Goal: Use online tool/utility: Utilize a website feature to perform a specific function

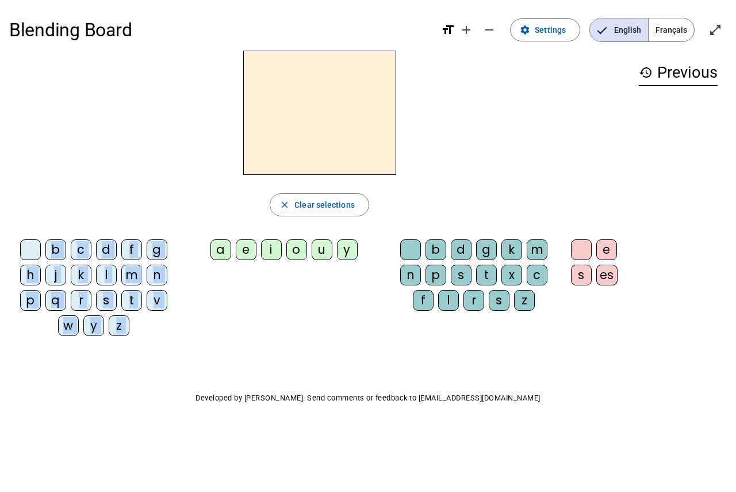
drag, startPoint x: 217, startPoint y: 251, endPoint x: 313, endPoint y: 143, distance: 145.0
click at [313, 143] on div "close Clear selections b c d f g h j k l m n p q r s t v w y z a e i o u y b d …" at bounding box center [319, 198] width 621 height 294
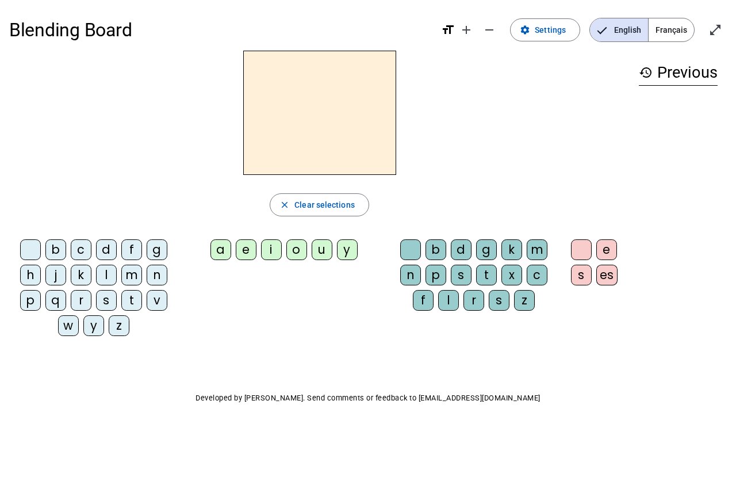
click at [242, 294] on div "b c d f g h j k l m n p q r s t v w y z a e i o u y b d g k m n p s t x c f l r…" at bounding box center [319, 290] width 621 height 110
click at [317, 205] on span "Clear selections" at bounding box center [324, 205] width 60 height 14
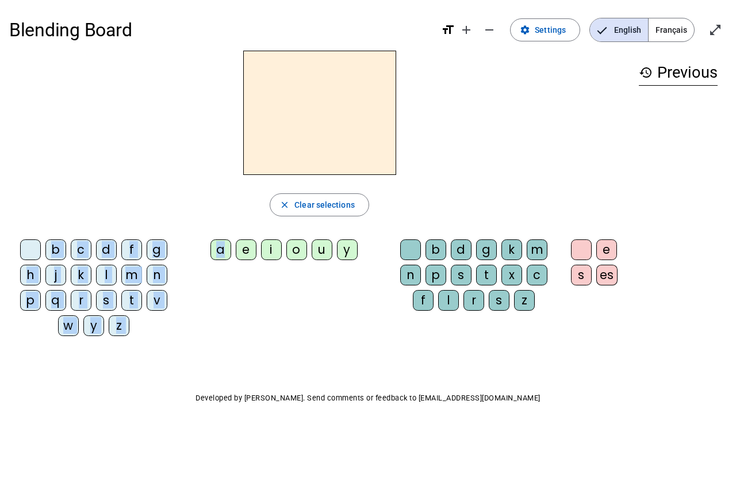
drag, startPoint x: 225, startPoint y: 248, endPoint x: 255, endPoint y: 142, distance: 110.0
click at [255, 142] on div "close Clear selections b c d f g h j k l m n p q r s t v w y z a e i o u y b d …" at bounding box center [319, 198] width 621 height 294
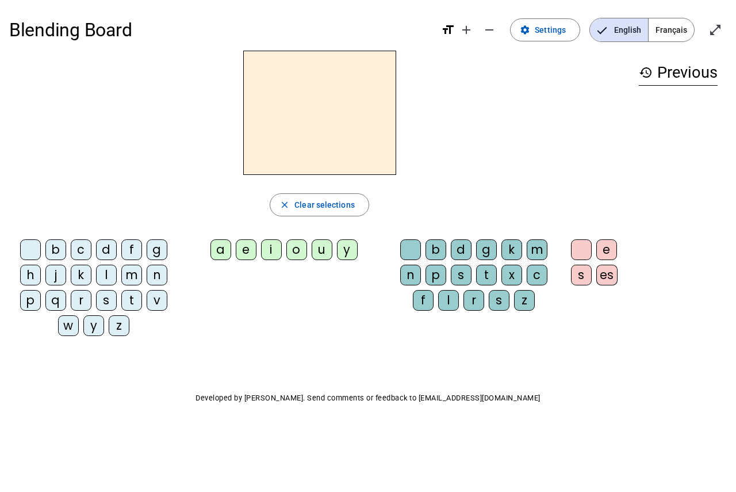
click at [246, 312] on div "b c d f g h j k l m n p q r s t v w y z a e i o u y b d g k m n p s t x c f l r…" at bounding box center [319, 290] width 621 height 110
click at [672, 26] on span "Français" at bounding box center [671, 29] width 45 height 23
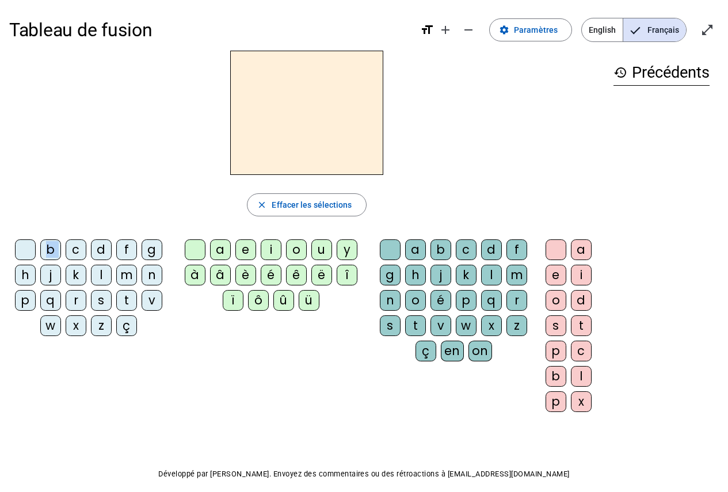
drag, startPoint x: 70, startPoint y: 251, endPoint x: 216, endPoint y: 173, distance: 165.5
click at [216, 173] on div "close [PERSON_NAME] les sélections b c d f g h j k l m n p q r s t v w x z ç a …" at bounding box center [306, 236] width 595 height 370
click at [502, 170] on div at bounding box center [306, 113] width 595 height 124
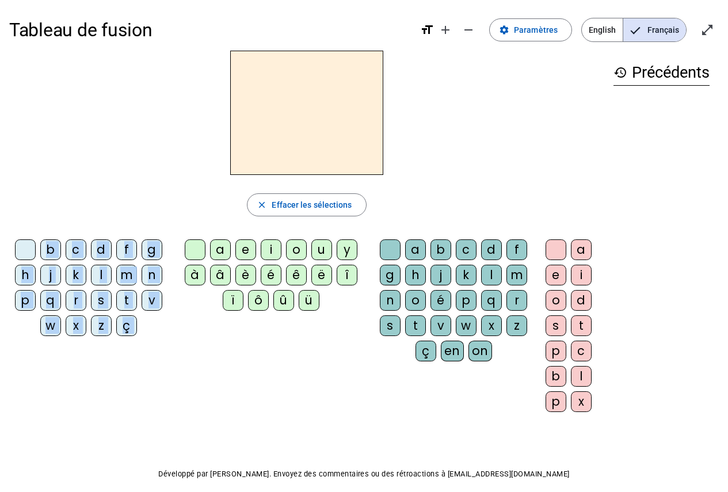
drag, startPoint x: 219, startPoint y: 250, endPoint x: 284, endPoint y: 136, distance: 131.4
click at [284, 136] on div "close [PERSON_NAME] les sélections b c d f g h j k l m n p q r s t v w x z ç a …" at bounding box center [306, 236] width 595 height 370
click at [221, 209] on div "close Effacer les sélections" at bounding box center [306, 204] width 595 height 23
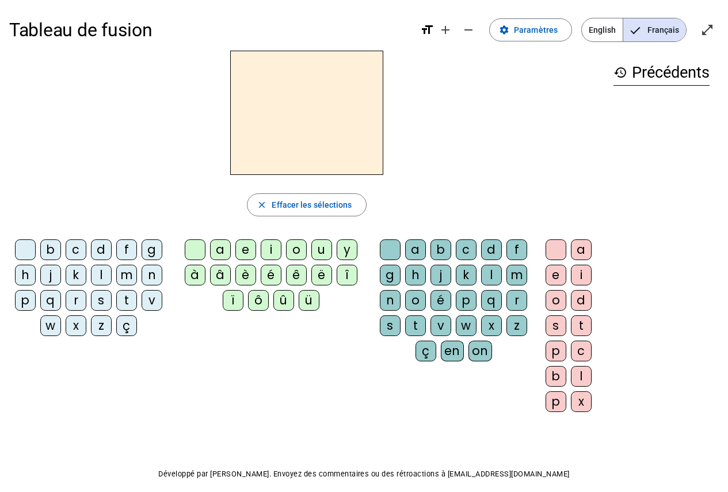
drag, startPoint x: 706, startPoint y: 30, endPoint x: 706, endPoint y: 100, distance: 69.6
click at [706, 30] on mat-icon "open_in_full" at bounding box center [707, 30] width 14 height 14
click at [540, 30] on span "Paramètres" at bounding box center [536, 30] width 44 height 14
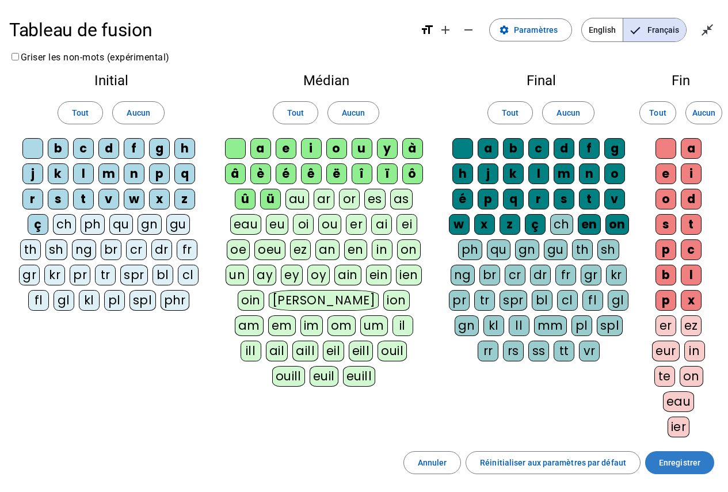
click at [679, 460] on span "Enregistrer" at bounding box center [679, 463] width 41 height 14
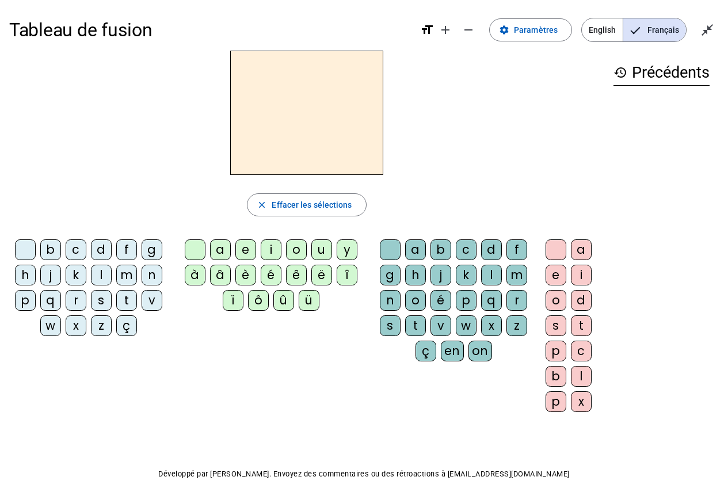
click at [433, 30] on mat-icon "format_size" at bounding box center [427, 30] width 14 height 14
click at [446, 29] on mat-icon "add" at bounding box center [445, 30] width 14 height 14
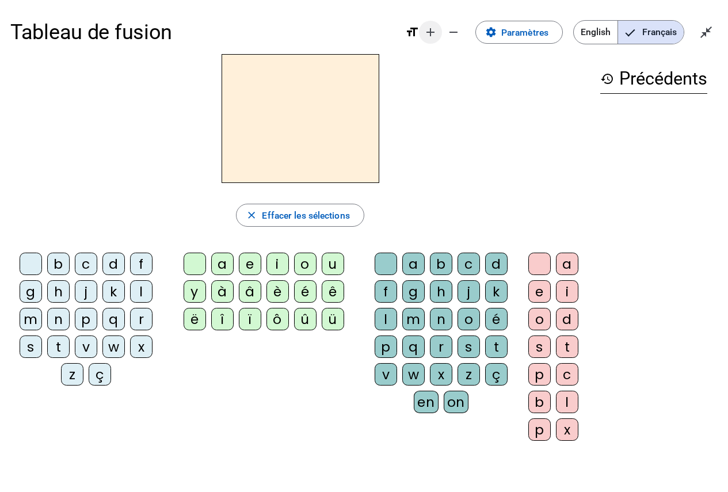
click at [429, 35] on mat-icon "add" at bounding box center [430, 32] width 14 height 14
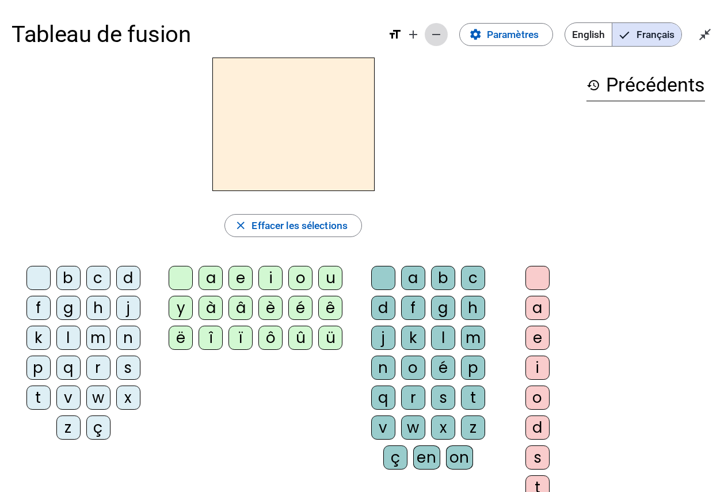
click at [438, 36] on mat-icon "remove" at bounding box center [436, 35] width 14 height 14
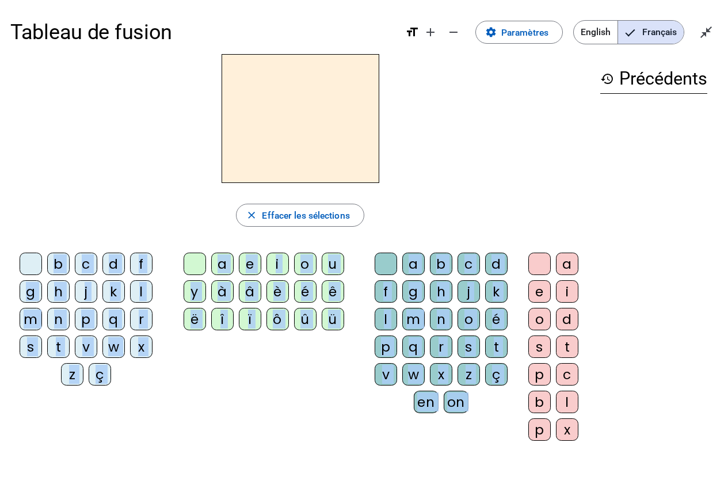
drag, startPoint x: 564, startPoint y: 265, endPoint x: 389, endPoint y: 181, distance: 194.0
click at [389, 181] on div "close [PERSON_NAME] les sélections b c d f g h j k l m n p q r s t v w x z ç a …" at bounding box center [299, 252] width 579 height 397
click at [530, 174] on div at bounding box center [299, 118] width 579 height 129
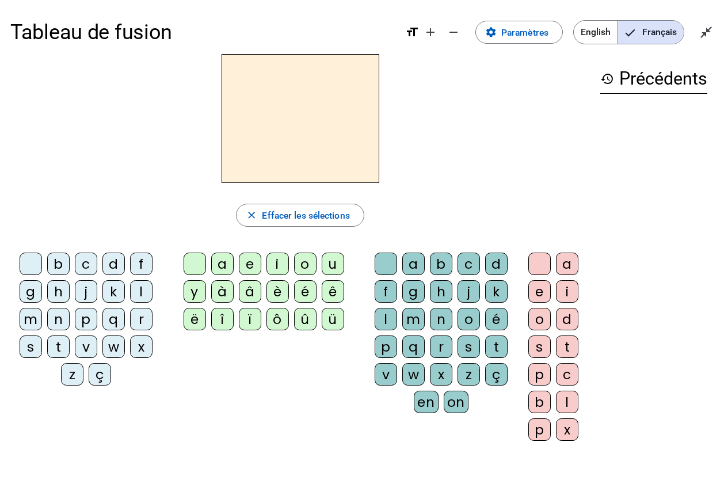
click at [572, 262] on div "a" at bounding box center [567, 263] width 22 height 22
click at [339, 216] on span "Effacer les sélections" at bounding box center [305, 216] width 87 height 16
click at [573, 402] on div "l" at bounding box center [567, 402] width 22 height 22
click at [571, 259] on div "a" at bounding box center [567, 263] width 22 height 22
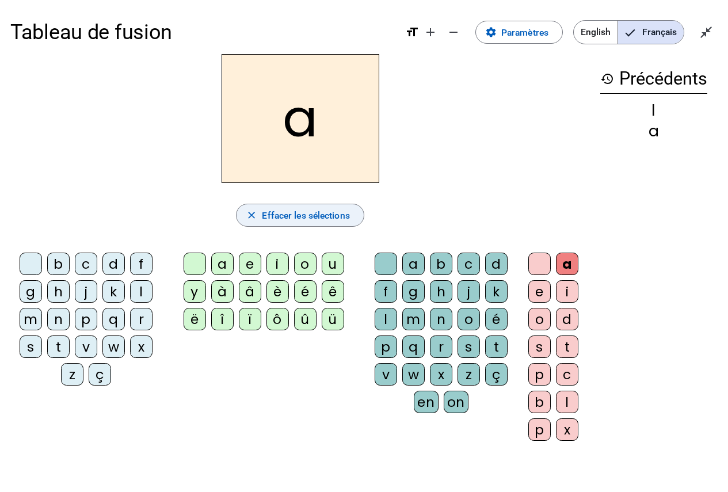
click at [276, 220] on span "Effacer les sélections" at bounding box center [305, 216] width 87 height 16
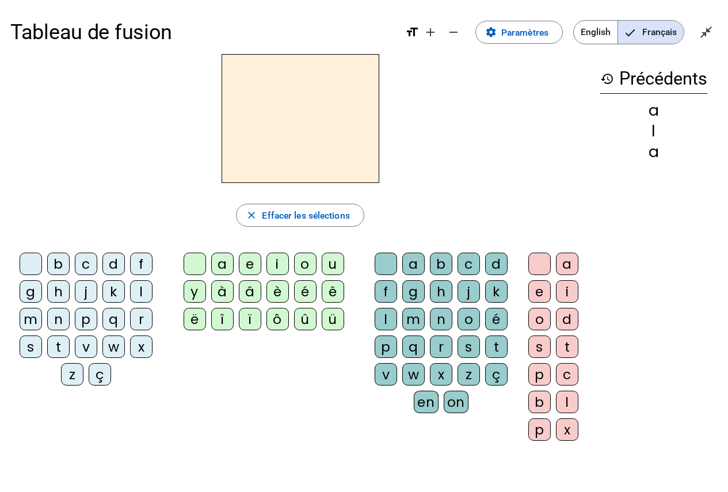
click at [220, 261] on div "a" at bounding box center [222, 263] width 22 height 22
click at [578, 403] on letter-bubble "l" at bounding box center [570, 405] width 28 height 28
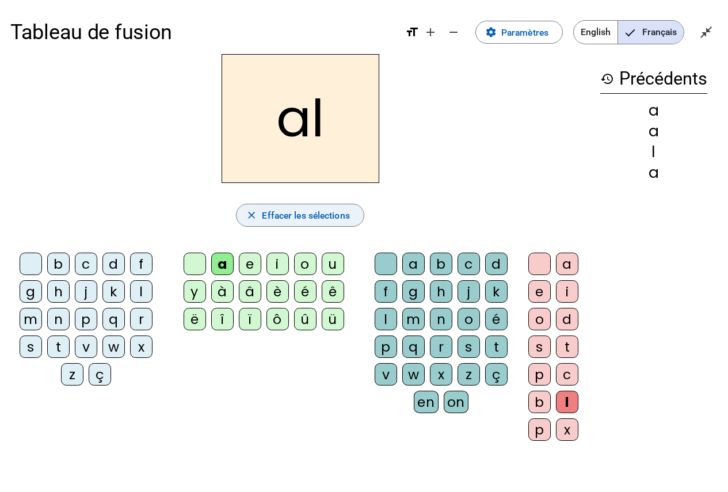
click at [320, 215] on span "Effacer les sélections" at bounding box center [305, 216] width 87 height 16
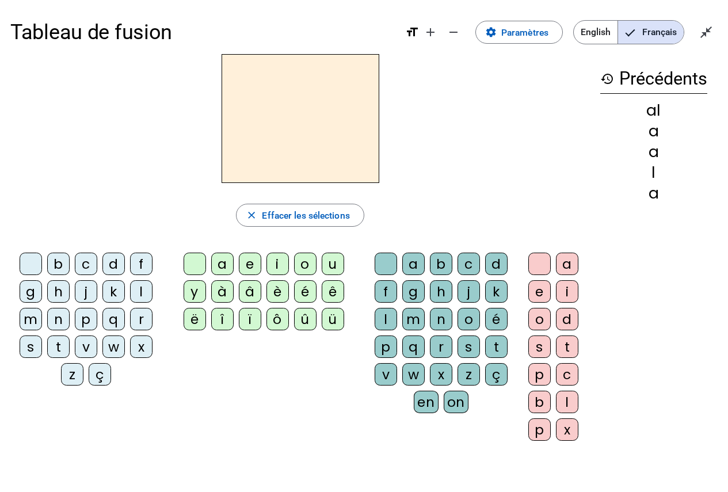
click at [570, 396] on div "l" at bounding box center [567, 402] width 22 height 22
click at [561, 267] on div "a" at bounding box center [567, 263] width 22 height 22
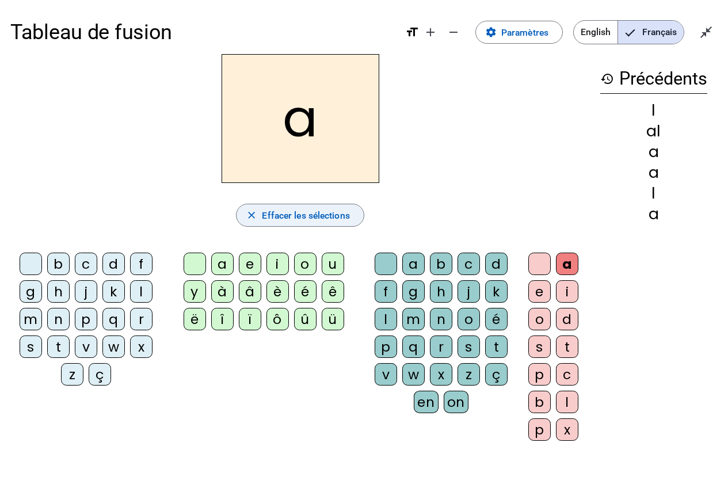
click at [285, 216] on span "Effacer les sélections" at bounding box center [305, 216] width 87 height 16
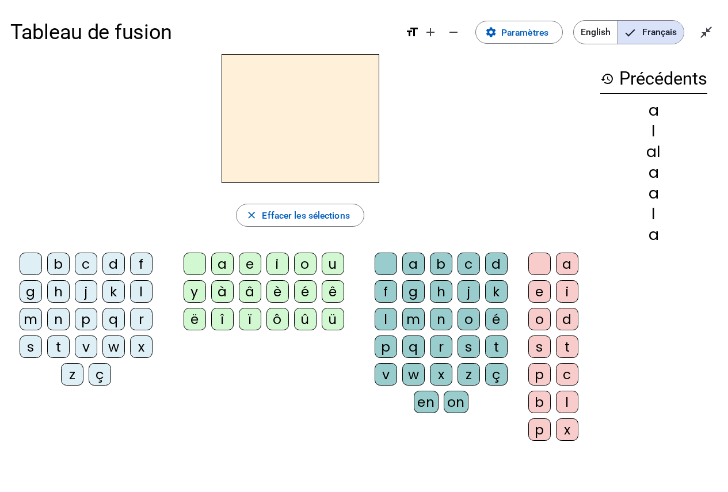
click at [575, 403] on div "l" at bounding box center [567, 402] width 22 height 22
click at [226, 262] on div "a" at bounding box center [222, 263] width 22 height 22
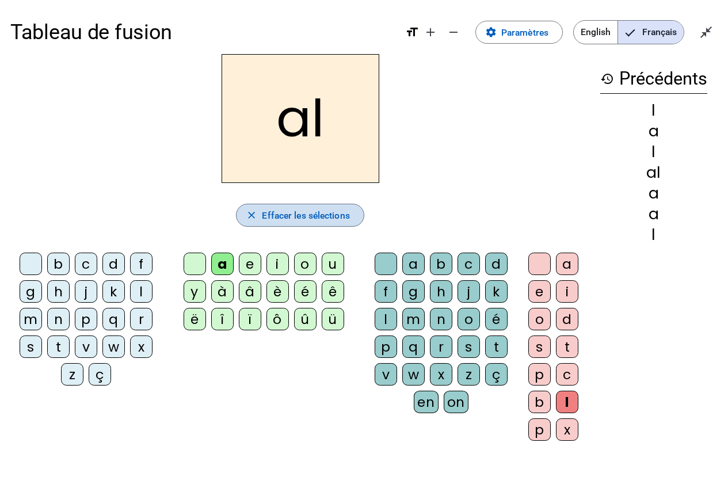
click at [264, 211] on span "Effacer les sélections" at bounding box center [305, 216] width 87 height 16
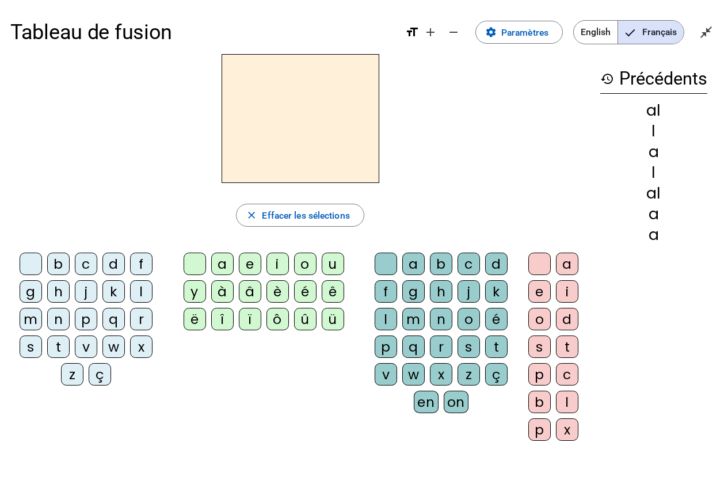
click at [566, 404] on div "l" at bounding box center [567, 402] width 22 height 22
click at [573, 262] on div "a" at bounding box center [567, 263] width 22 height 22
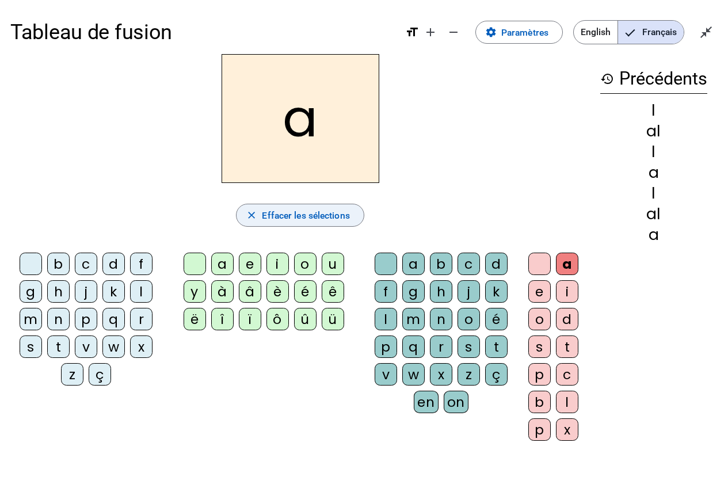
click at [288, 220] on span "Effacer les sélections" at bounding box center [305, 216] width 87 height 16
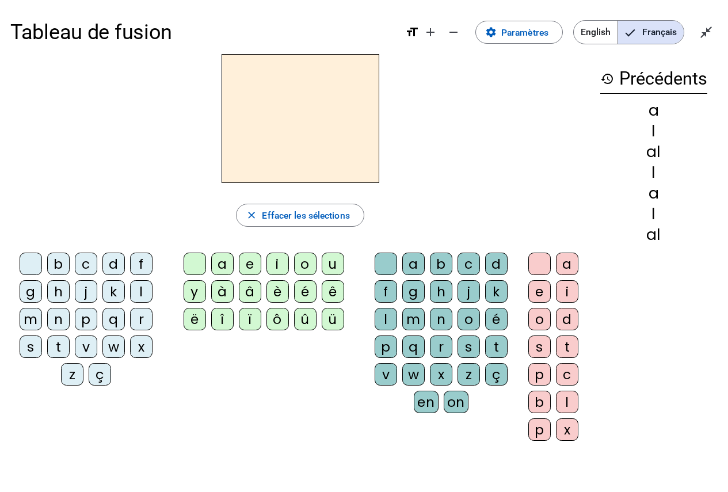
click at [382, 323] on div "l" at bounding box center [385, 319] width 22 height 22
click at [219, 265] on div "a" at bounding box center [222, 263] width 22 height 22
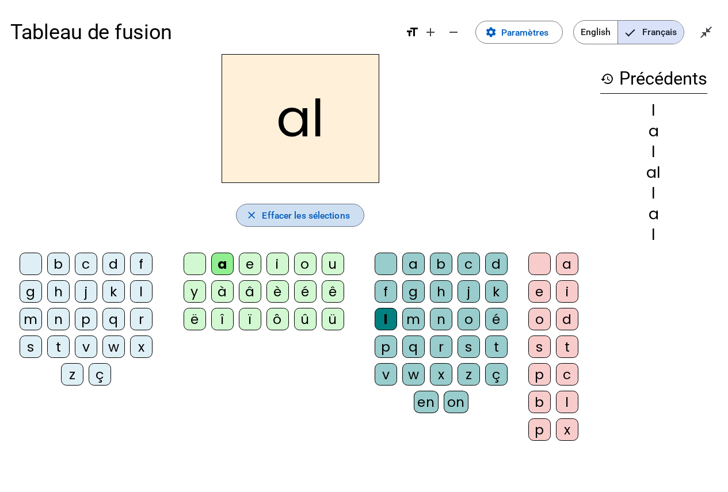
click at [332, 220] on span "Effacer les sélections" at bounding box center [305, 216] width 87 height 16
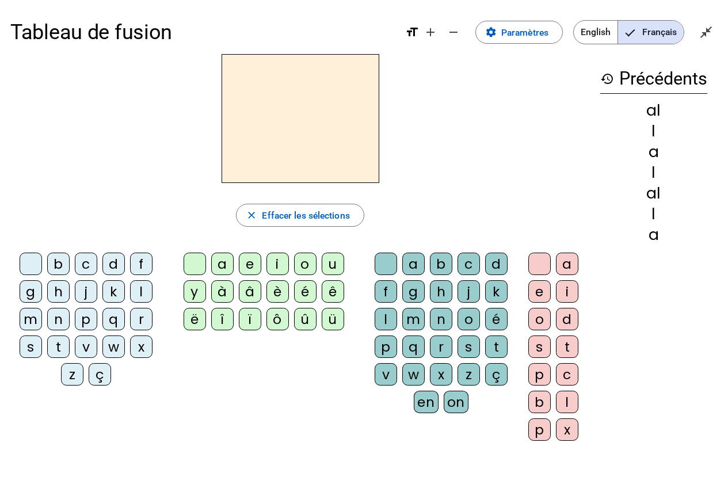
click at [224, 262] on div "a" at bounding box center [222, 263] width 22 height 22
click at [385, 319] on div "l" at bounding box center [385, 319] width 22 height 22
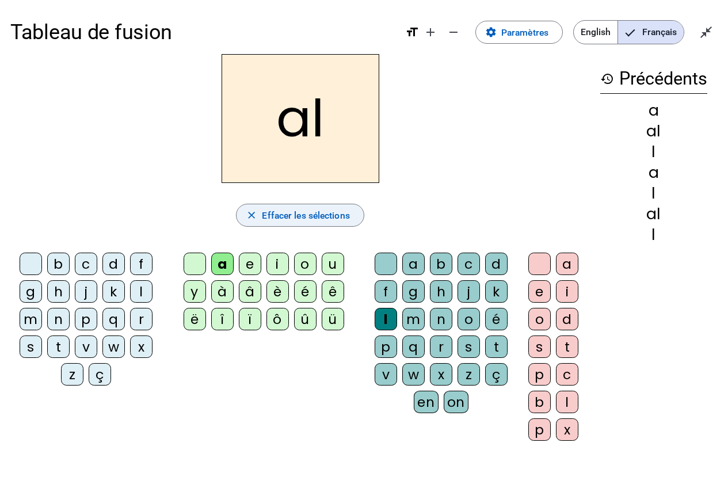
click at [308, 219] on span "Effacer les sélections" at bounding box center [305, 216] width 87 height 16
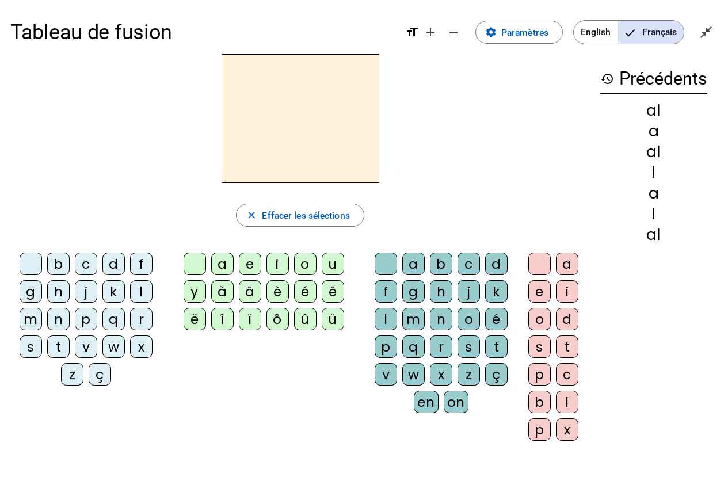
click at [140, 288] on div "l" at bounding box center [141, 291] width 22 height 22
click at [218, 262] on div "a" at bounding box center [222, 263] width 22 height 22
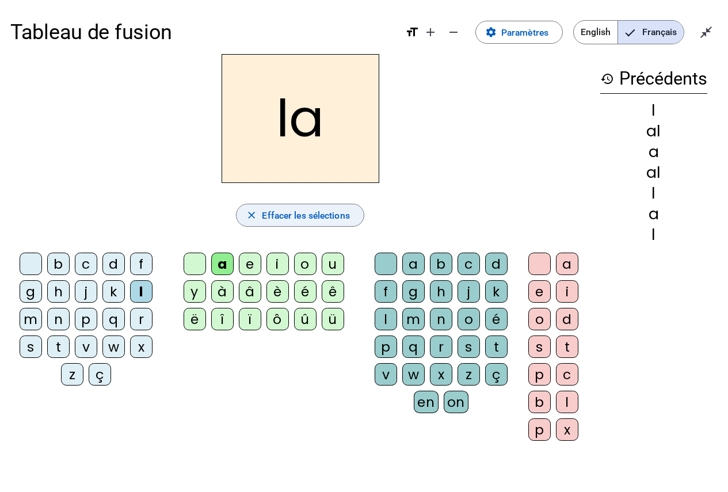
click at [261, 210] on span "button" at bounding box center [299, 215] width 127 height 28
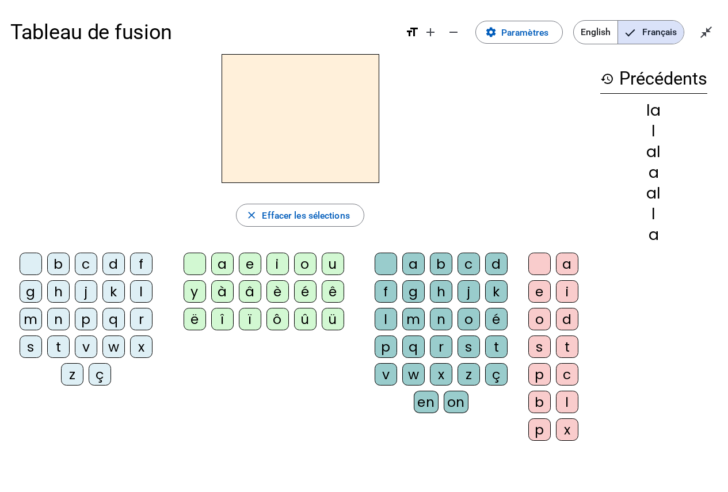
click at [644, 77] on h3 "history Précédents" at bounding box center [653, 78] width 107 height 29
click at [627, 86] on h3 "history Précédents" at bounding box center [653, 78] width 107 height 29
drag, startPoint x: 567, startPoint y: 1, endPoint x: 416, endPoint y: 155, distance: 215.6
click at [416, 155] on div at bounding box center [299, 118] width 579 height 129
click at [703, 30] on mat-icon "close_fullscreen" at bounding box center [706, 32] width 14 height 14
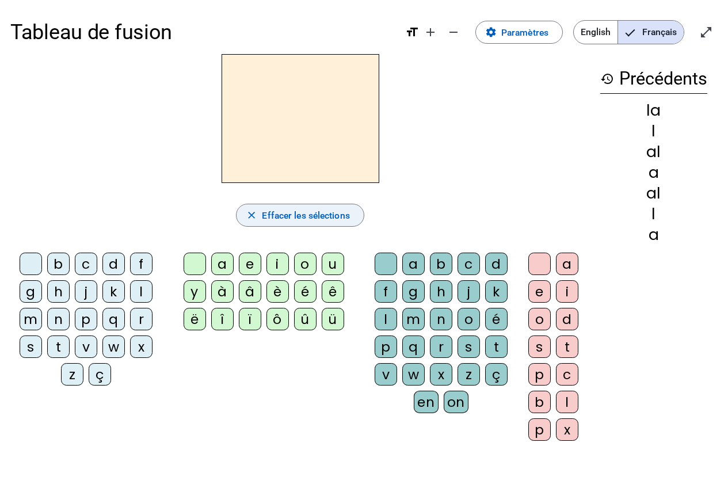
click at [316, 209] on span "Effacer les sélections" at bounding box center [305, 216] width 87 height 16
